Goal: Task Accomplishment & Management: Manage account settings

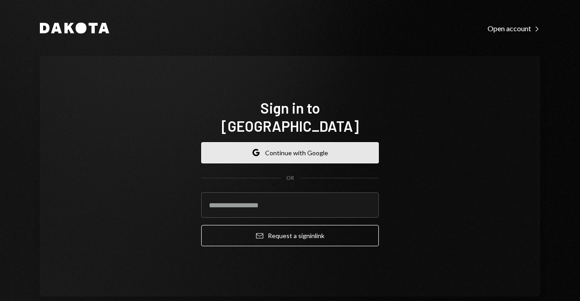
click at [336, 145] on button "Google Continue with Google" at bounding box center [290, 152] width 178 height 21
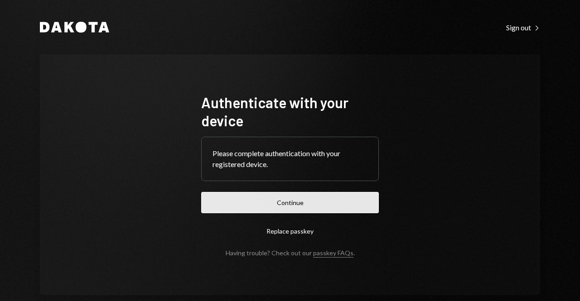
click at [297, 210] on button "Continue" at bounding box center [290, 202] width 178 height 21
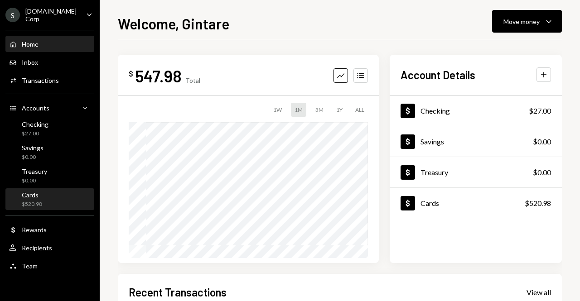
click at [63, 197] on div "Cards $520.98" at bounding box center [50, 199] width 82 height 17
